Goal: Task Accomplishment & Management: Manage account settings

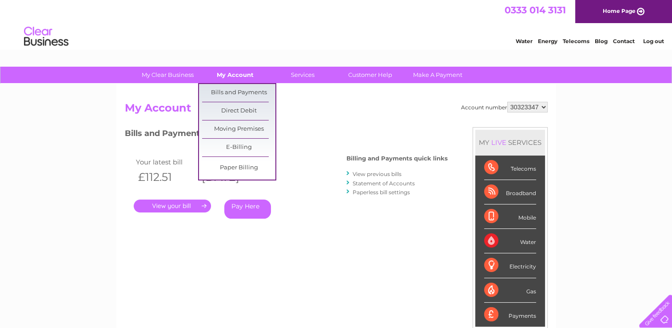
click at [225, 75] on link "My Account" at bounding box center [235, 75] width 73 height 16
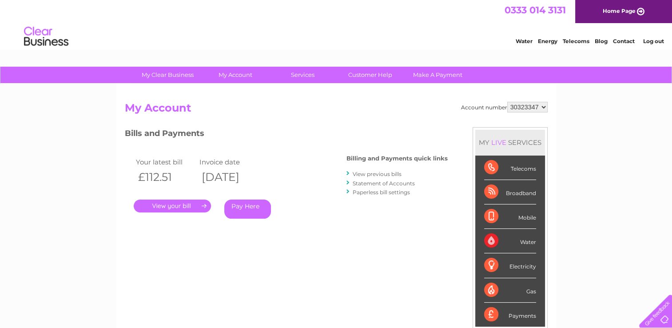
click at [391, 181] on link "Statement of Accounts" at bounding box center [384, 183] width 62 height 7
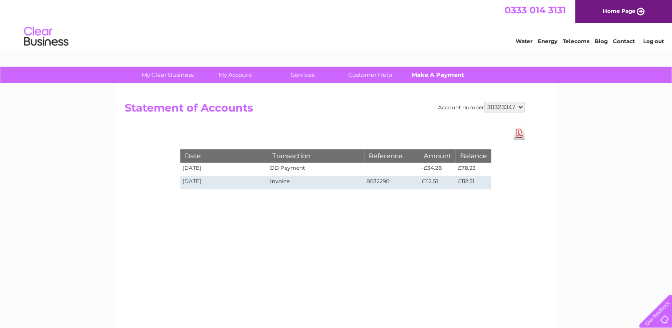
click at [431, 79] on link "Make A Payment" at bounding box center [437, 75] width 73 height 16
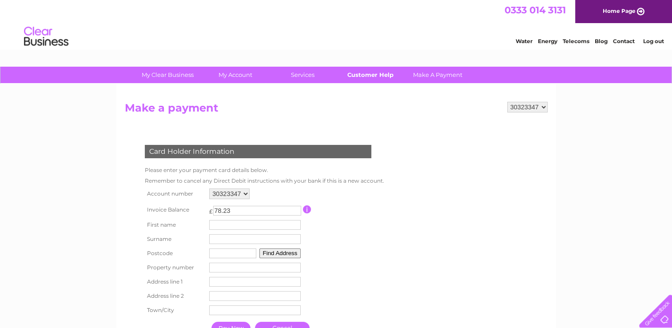
click at [362, 75] on link "Customer Help" at bounding box center [370, 75] width 73 height 16
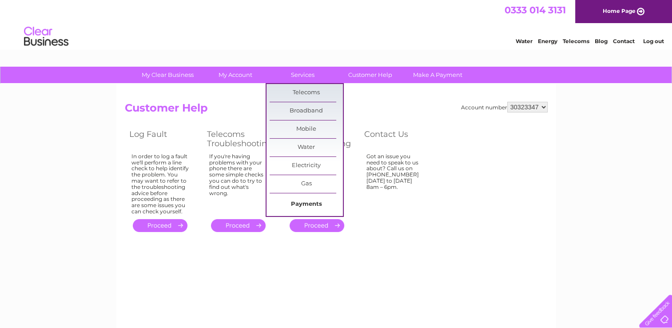
click at [302, 203] on link "Payments" at bounding box center [306, 204] width 73 height 18
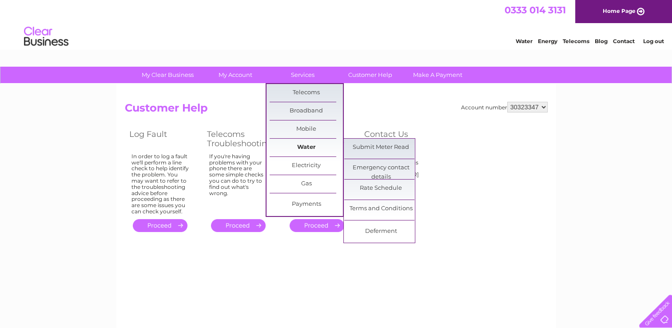
click at [303, 148] on link "Water" at bounding box center [306, 148] width 73 height 18
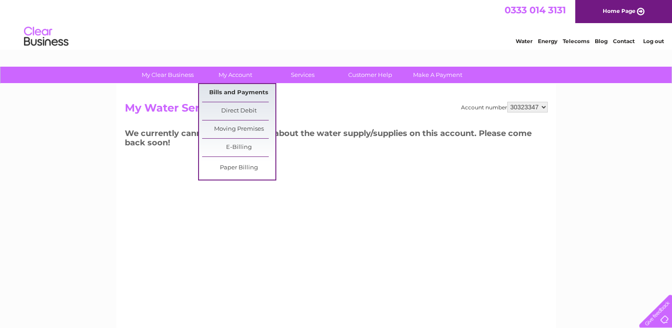
click at [227, 91] on link "Bills and Payments" at bounding box center [238, 93] width 73 height 18
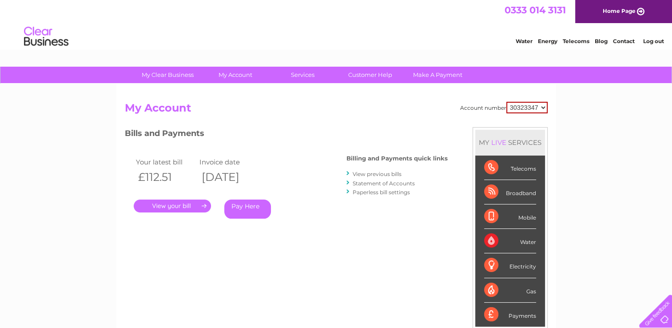
click at [544, 106] on select "30323347" at bounding box center [526, 108] width 41 height 12
click at [528, 90] on div "Account number 30323347 My Account MY LIVE SERVICES Telecoms Broadband Mobile W…" at bounding box center [336, 231] width 440 height 294
click at [202, 203] on link "." at bounding box center [172, 205] width 77 height 13
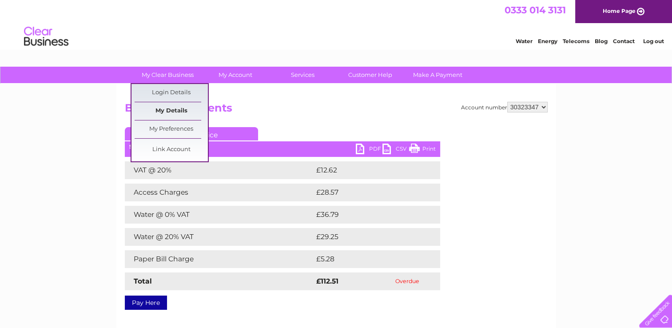
click at [165, 113] on link "My Details" at bounding box center [171, 111] width 73 height 18
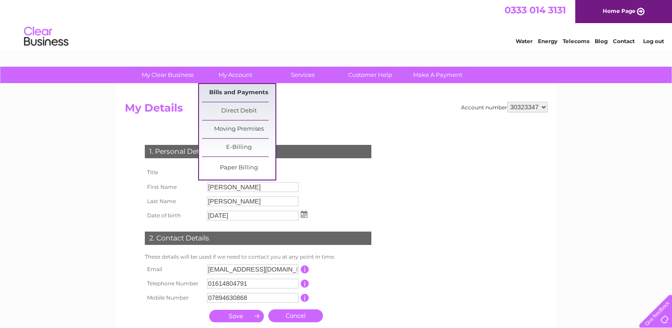
click at [229, 93] on link "Bills and Payments" at bounding box center [238, 93] width 73 height 18
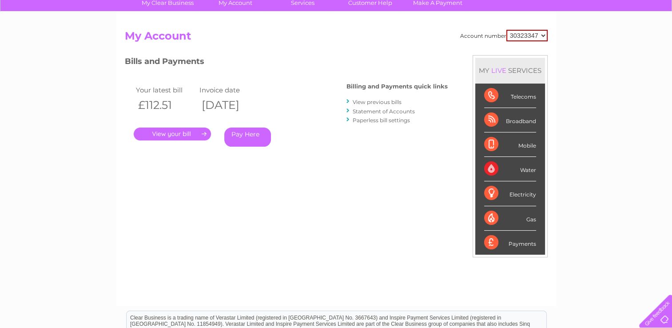
scroll to position [64, 0]
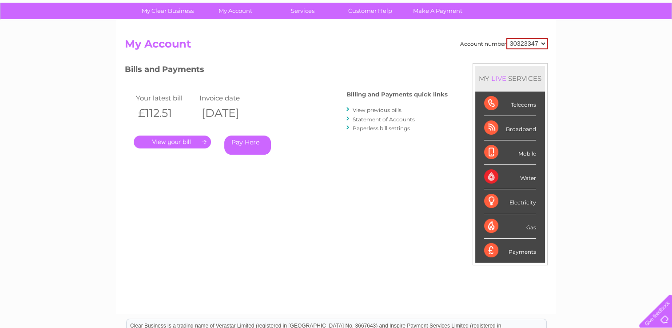
click at [381, 214] on div "Account number 30323347 My Account MY LIVE SERVICES Telecoms Broadband Mobile W…" at bounding box center [336, 171] width 423 height 267
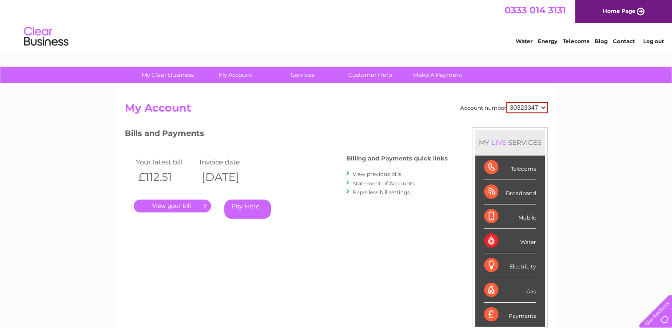
click at [519, 242] on div "Water" at bounding box center [510, 241] width 52 height 24
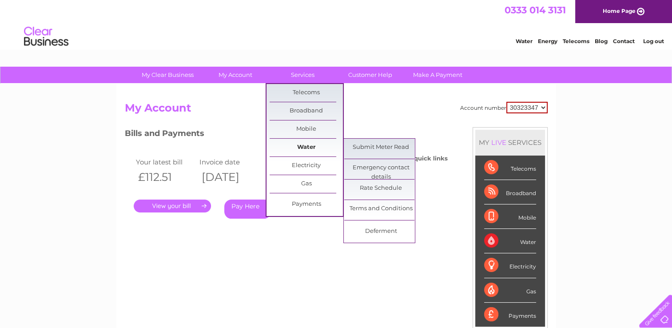
click at [300, 149] on link "Water" at bounding box center [306, 148] width 73 height 18
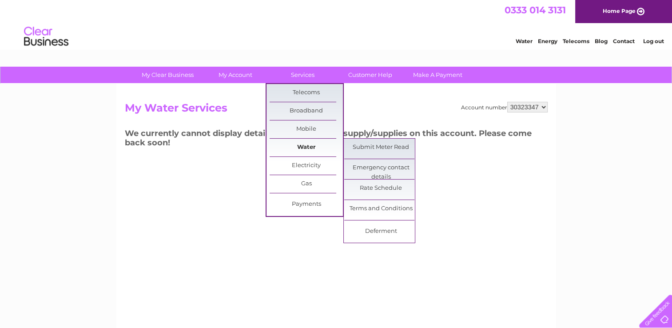
click at [294, 144] on link "Water" at bounding box center [306, 148] width 73 height 18
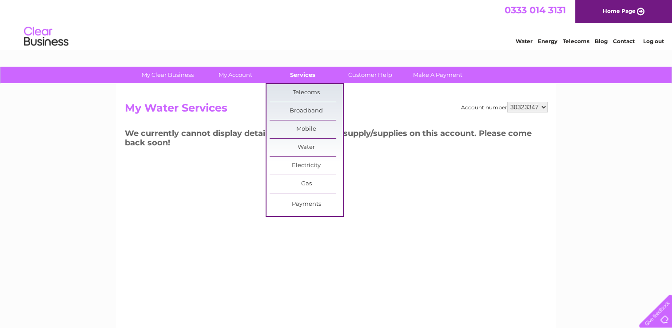
click at [303, 72] on link "Services" at bounding box center [302, 75] width 73 height 16
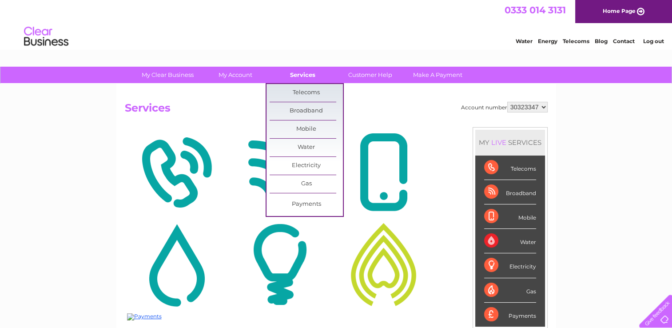
click at [306, 77] on link "Services" at bounding box center [302, 75] width 73 height 16
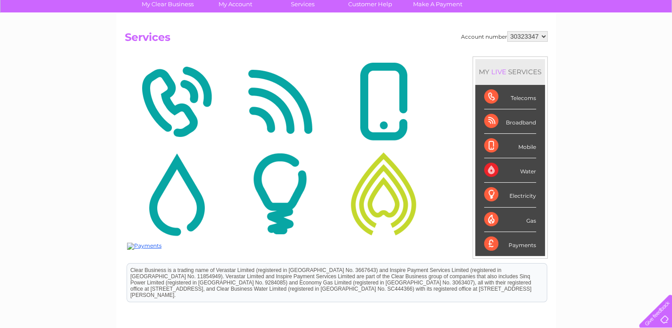
scroll to position [67, 0]
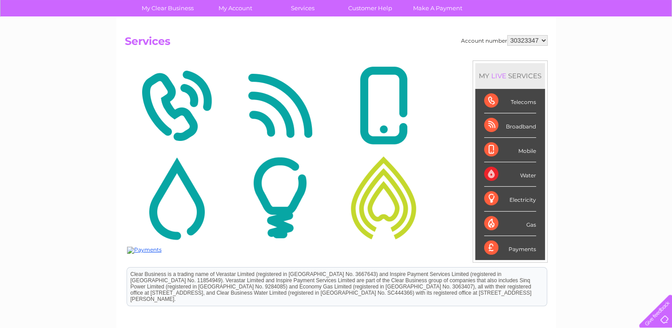
click at [271, 125] on img at bounding box center [279, 106] width 99 height 86
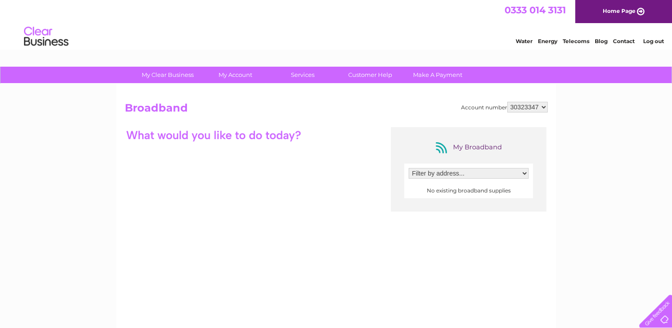
click at [526, 174] on select "Filter by address..." at bounding box center [469, 173] width 120 height 11
click at [409, 168] on select "Filter by address..." at bounding box center [469, 173] width 120 height 11
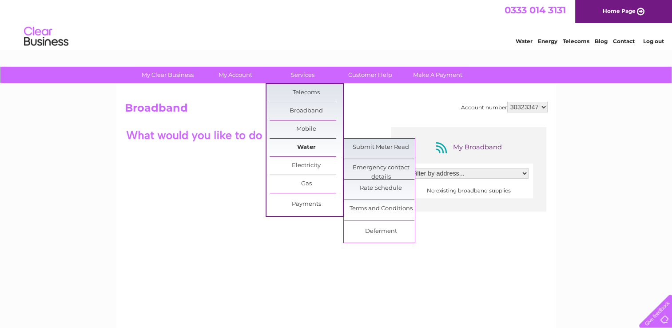
click at [293, 145] on link "Water" at bounding box center [306, 148] width 73 height 18
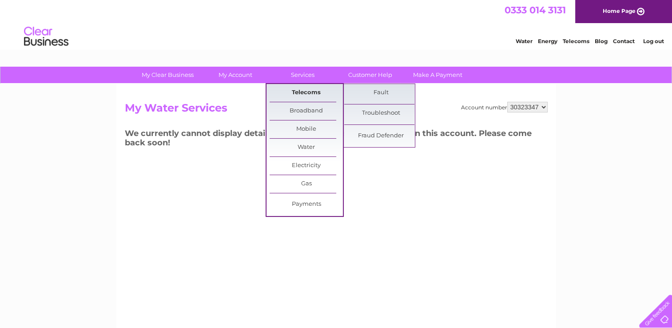
click at [306, 95] on link "Telecoms" at bounding box center [306, 93] width 73 height 18
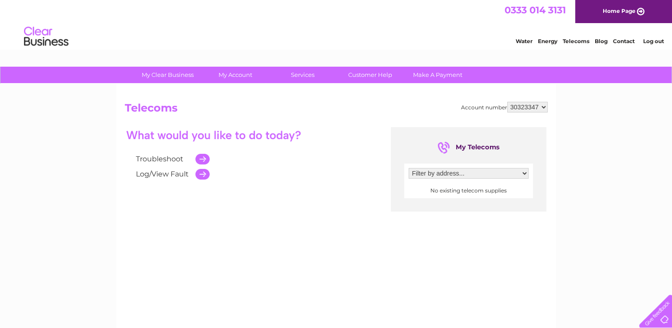
click at [445, 173] on select "Filter by address..." at bounding box center [469, 173] width 120 height 11
click at [413, 218] on div "Troubleshoot Log/View Fault My Telecoms Filter by address... No existing teleco…" at bounding box center [336, 213] width 423 height 173
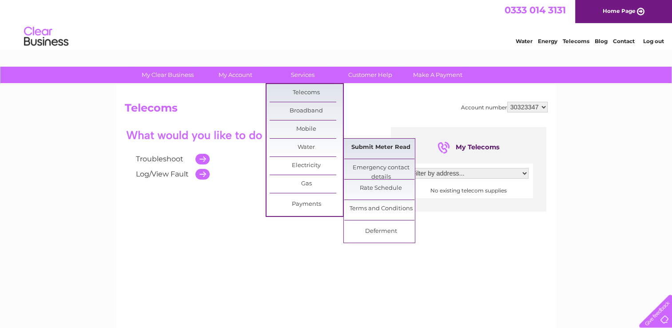
click at [370, 146] on link "Submit Meter Read" at bounding box center [380, 148] width 73 height 18
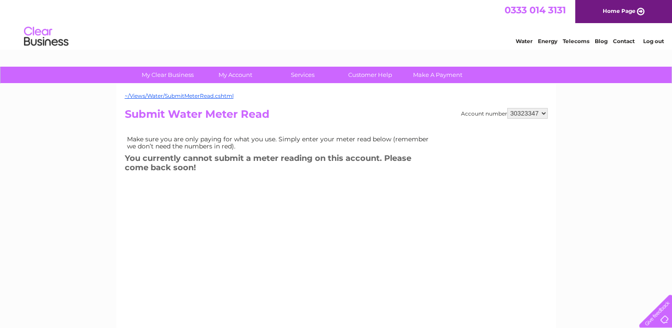
click at [649, 43] on link "Log out" at bounding box center [653, 41] width 21 height 7
